Goal: Find specific page/section: Find specific page/section

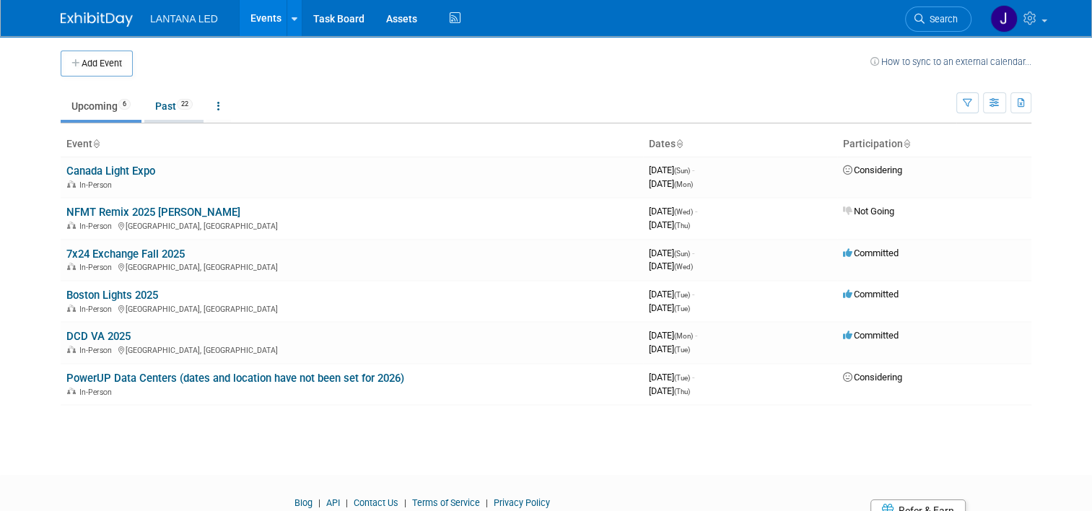
click at [165, 110] on link "Past 22" at bounding box center [173, 105] width 59 height 27
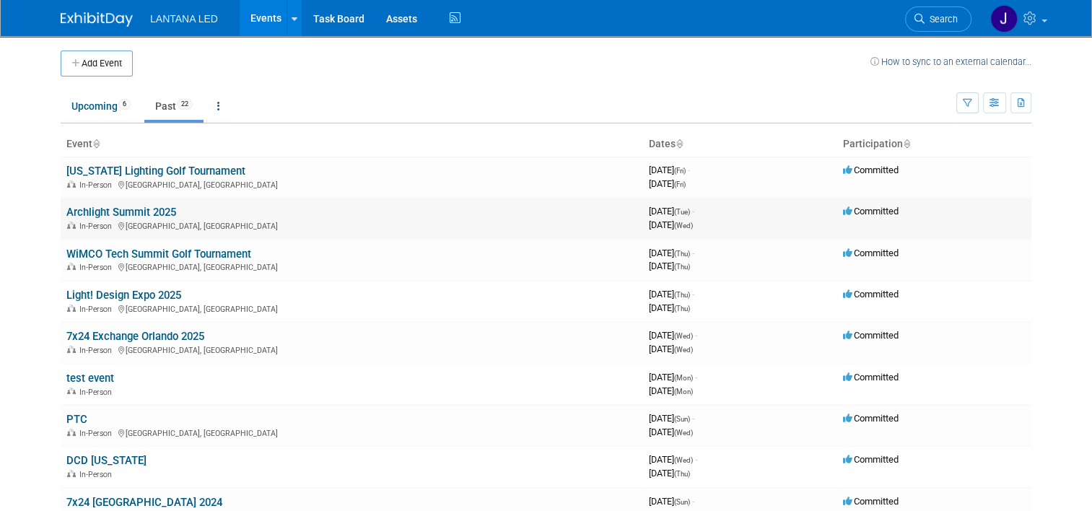
click at [153, 211] on link "Archlight Summit 2025" at bounding box center [121, 212] width 110 height 13
